Goal: Task Accomplishment & Management: Complete application form

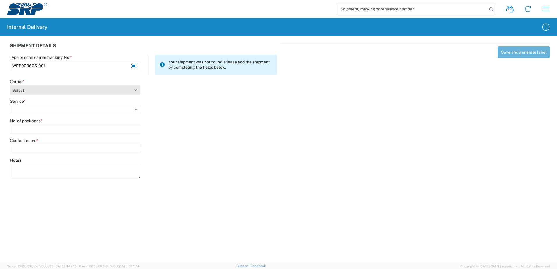
type input "WEB000605-001"
click at [135, 90] on select "Select Amazon Logistics ATI Trucking BC Dimerco Logistics Empire Southwest FedE…" at bounding box center [75, 89] width 130 height 9
select select "18714"
click at [10, 85] on select "Select Amazon Logistics ATI Trucking BC Dimerco Logistics Empire Southwest FedE…" at bounding box center [75, 89] width 130 height 9
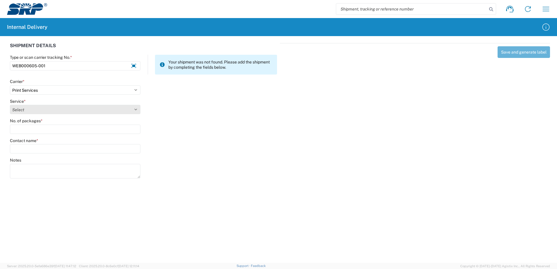
click at [136, 109] on select "Select Ground Inter-office" at bounding box center [75, 109] width 130 height 9
select select "35764"
click at [10, 105] on select "Select Ground Inter-office" at bounding box center [75, 109] width 130 height 9
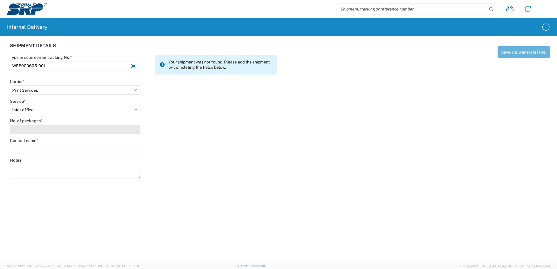
click at [130, 133] on input "No. of packages *" at bounding box center [75, 129] width 130 height 9
type input "1"
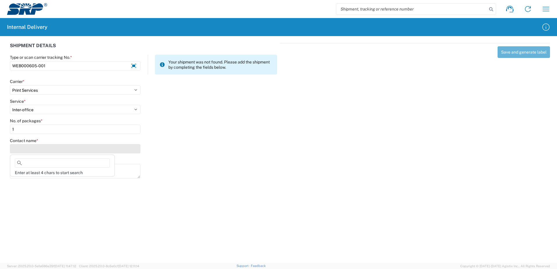
click at [133, 150] on input "Contact name *" at bounding box center [75, 148] width 130 height 9
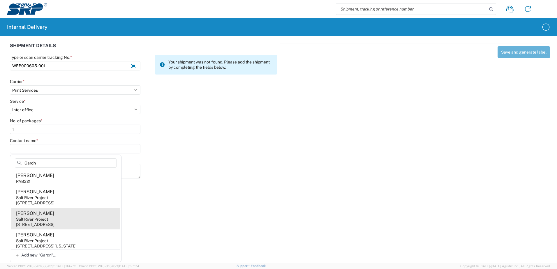
type input "Gardn"
click at [37, 220] on div "Salt River Project" at bounding box center [32, 219] width 32 height 5
type input "Joseph Gardner"
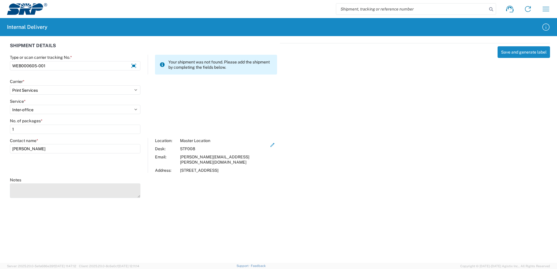
click at [39, 183] on textarea "Notes" at bounding box center [75, 190] width 130 height 15
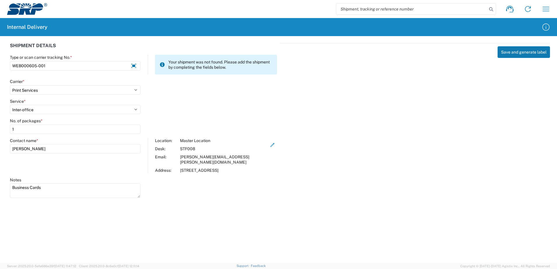
type textarea "Business Cards"
click at [520, 53] on button "Save and generate label" at bounding box center [523, 52] width 52 height 12
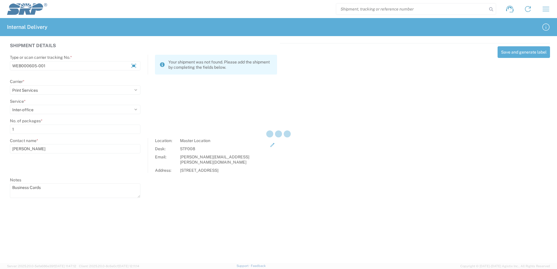
select select
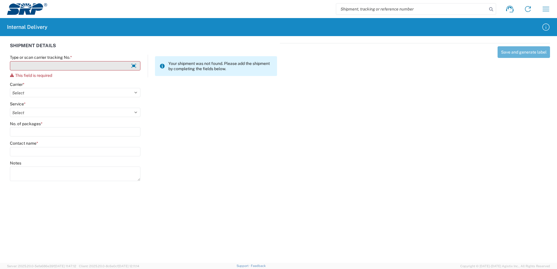
click at [43, 66] on input "Type or scan carrier tracking No. *" at bounding box center [75, 65] width 130 height 9
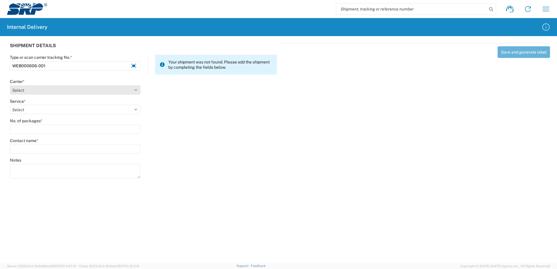
type input "WEB000606-001"
click at [135, 90] on select "Select Amazon Logistics ATI Trucking BC Dimerco Logistics Empire Southwest FedE…" at bounding box center [75, 89] width 130 height 9
select select "18714"
click at [10, 85] on select "Select Amazon Logistics ATI Trucking BC Dimerco Logistics Empire Southwest FedE…" at bounding box center [75, 89] width 130 height 9
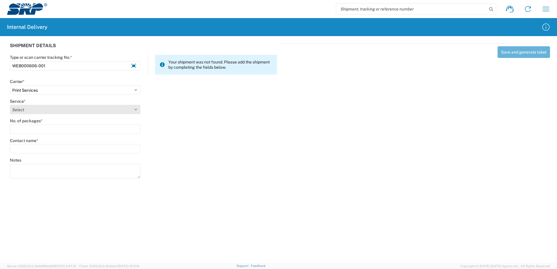
click at [134, 108] on select "Select Ground Inter-office" at bounding box center [75, 109] width 130 height 9
select select "35764"
click at [10, 105] on select "Select Ground Inter-office" at bounding box center [75, 109] width 130 height 9
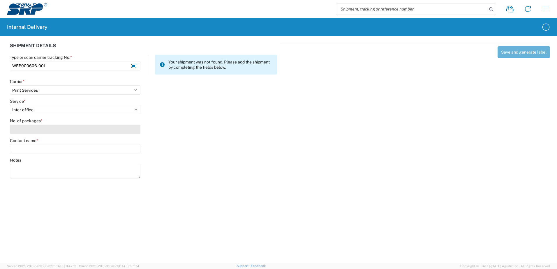
click at [129, 130] on input "No. of packages *" at bounding box center [75, 129] width 130 height 9
type input "1"
click at [125, 148] on input "Contact name *" at bounding box center [75, 148] width 130 height 9
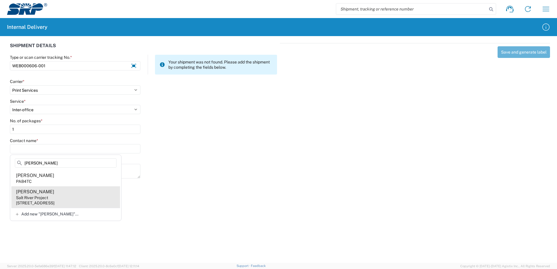
type input "sTINSON"
click at [64, 195] on agx-address-suggestion-item "Carole Stinson Salt River Project 1500 N Mill Ave, PAB4TC, Tempe, AZ, 85281, US" at bounding box center [65, 197] width 109 height 22
type input "Carole Stinson"
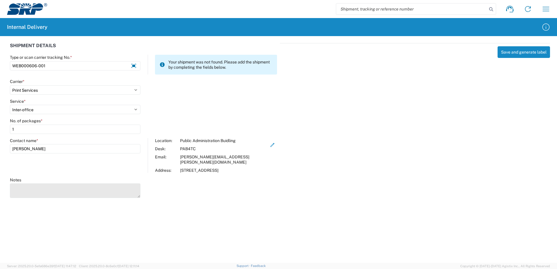
click at [39, 184] on textarea "Notes" at bounding box center [75, 190] width 130 height 15
type textarea "b"
type textarea "Business card for Brigid Fitzgerald"
drag, startPoint x: 264, startPoint y: 217, endPoint x: 276, endPoint y: 216, distance: 12.0
click at [275, 216] on agx-forms-host "Shipment request Shipment tracking Internal delivery Transit update My profile …" at bounding box center [278, 134] width 557 height 269
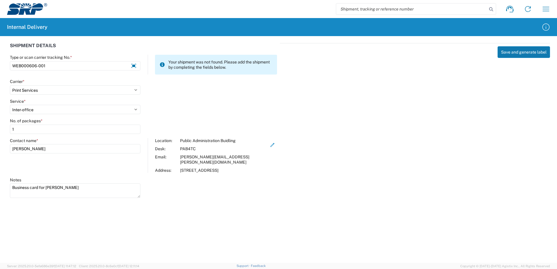
click at [528, 50] on button "Save and generate label" at bounding box center [523, 52] width 52 height 12
click at [521, 51] on button "Save and generate label" at bounding box center [523, 52] width 52 height 12
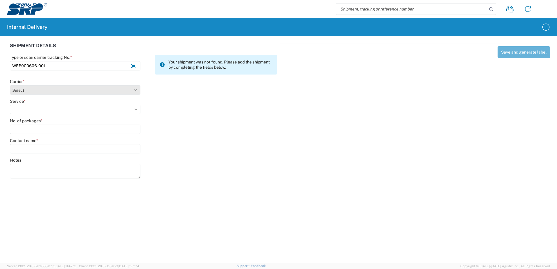
type input "WEB000606-001"
click at [135, 88] on select "Select Amazon Logistics ATI Trucking BC Dimerco Logistics Empire Southwest FedE…" at bounding box center [75, 89] width 130 height 9
select select "18714"
click at [10, 85] on select "Select Amazon Logistics ATI Trucking BC Dimerco Logistics Empire Southwest FedE…" at bounding box center [75, 89] width 130 height 9
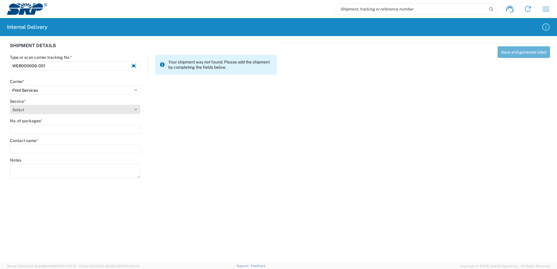
click at [137, 109] on select "Select Ground Inter-office" at bounding box center [75, 109] width 130 height 9
select select "35764"
click at [10, 105] on select "Select Ground Inter-office" at bounding box center [75, 109] width 130 height 9
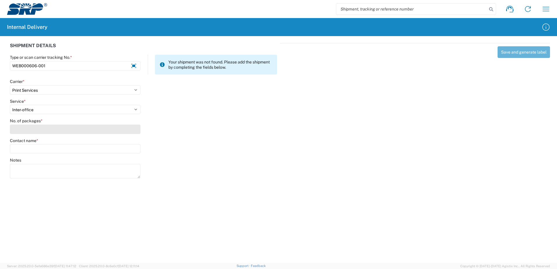
click at [124, 132] on input "No. of packages *" at bounding box center [75, 129] width 130 height 9
type input "1"
click at [116, 148] on input "Contact name *" at bounding box center [75, 148] width 130 height 9
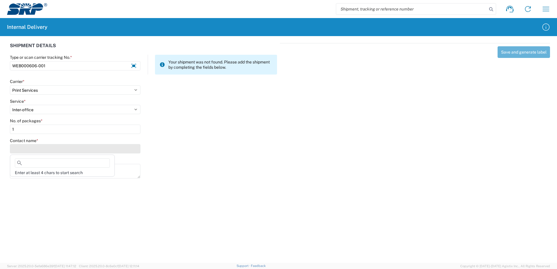
type input "I"
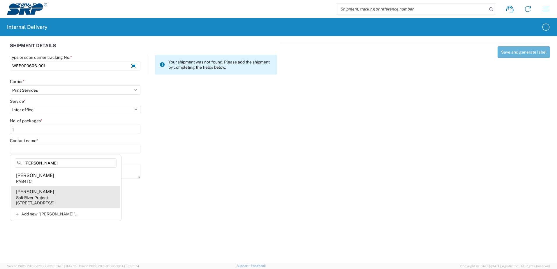
type input "Stinson"
click at [51, 194] on agx-address-suggestion-item "Carole Stinson Salt River Project 1500 N Mill Ave, PAB4TC, Tempe, AZ, 85281, US" at bounding box center [65, 197] width 109 height 22
type input "Carole Stinson"
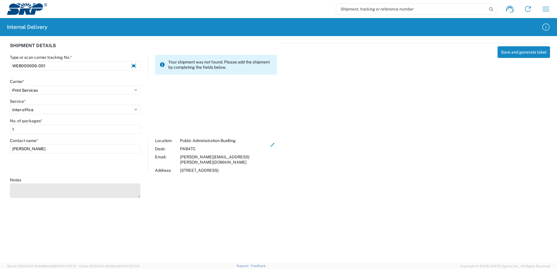
click at [49, 190] on textarea "Notes" at bounding box center [75, 190] width 130 height 15
type textarea "Business card for Brigid Fitzgerald"
click at [532, 51] on button "Save and generate label" at bounding box center [523, 52] width 52 height 12
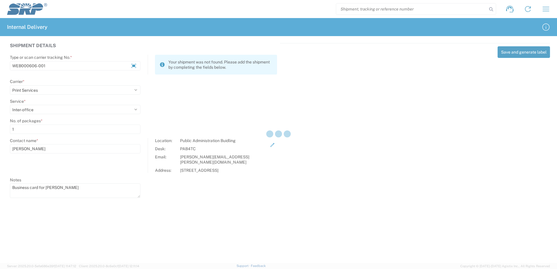
select select
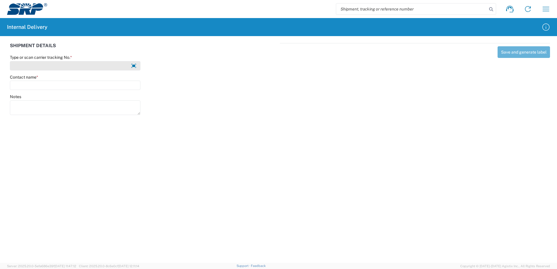
click at [43, 65] on input "Type or scan carrier tracking No. *" at bounding box center [75, 65] width 130 height 9
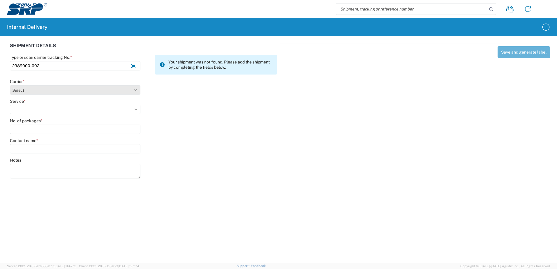
type input "2989000-002"
click at [77, 88] on select "Select Amazon Logistics ATI Trucking BC Dimerco Logistics Empire Southwest FedE…" at bounding box center [75, 89] width 130 height 9
select select "18714"
click at [10, 85] on select "Select Amazon Logistics ATI Trucking BC Dimerco Logistics Empire Southwest FedE…" at bounding box center [75, 89] width 130 height 9
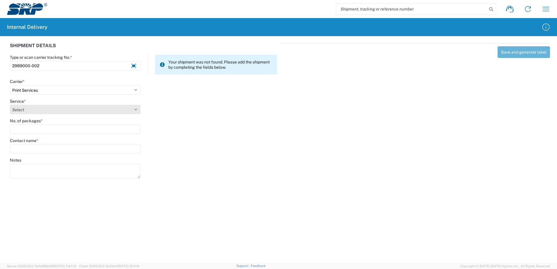
click at [42, 110] on select "Select Ground Inter-office" at bounding box center [75, 109] width 130 height 9
select select "35764"
click at [10, 105] on select "Select Ground Inter-office" at bounding box center [75, 109] width 130 height 9
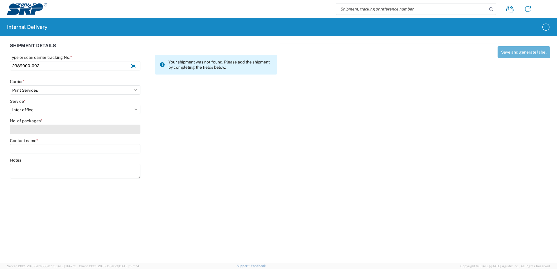
click at [38, 132] on input "No. of packages *" at bounding box center [75, 129] width 130 height 9
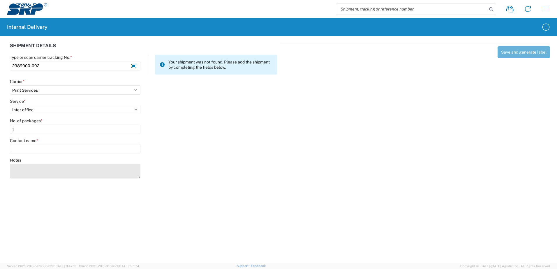
type input "1"
click at [32, 167] on textarea "Notes" at bounding box center [75, 171] width 130 height 15
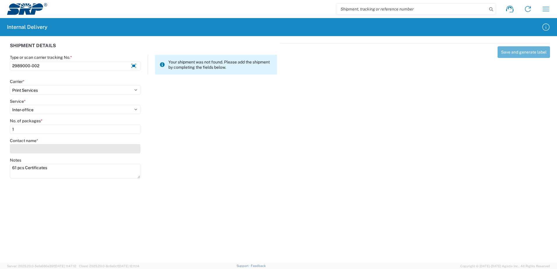
type textarea "61 pcs Certificates"
click at [25, 148] on input "Contact name *" at bounding box center [75, 148] width 130 height 9
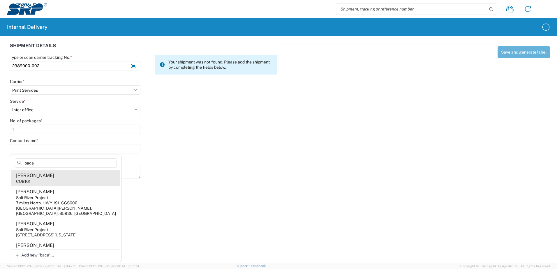
type input "baca"
click at [33, 179] on agx-address-suggestion-item "[PERSON_NAME] CUB161" at bounding box center [65, 178] width 109 height 16
type input "[PERSON_NAME]"
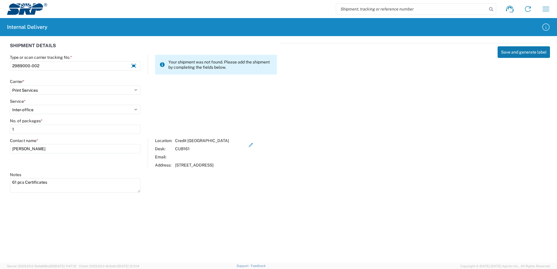
click at [523, 54] on button "Save and generate label" at bounding box center [523, 52] width 52 height 12
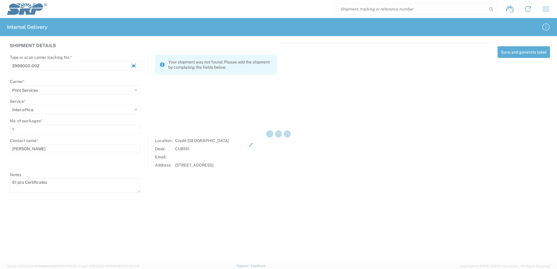
select select
